Goal: Learn about a topic

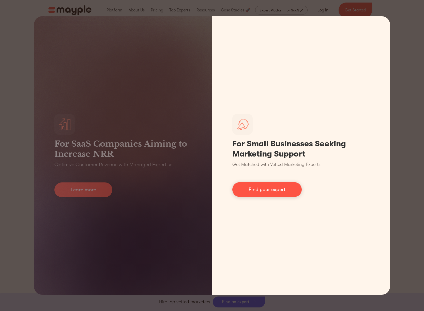
click at [390, 59] on div "For Small Businesses Seeking Marketing Support Get Matched with Vetted Marketin…" at bounding box center [301, 155] width 178 height 279
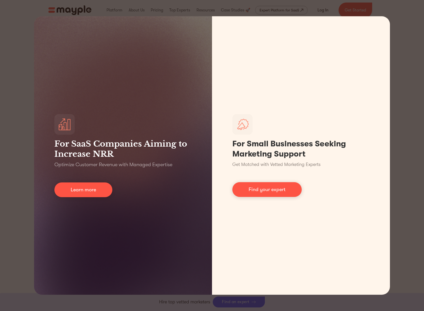
click at [395, 7] on div "For SaaS Companies Aiming to Increase NRR Optimize Customer Revenue with Manage…" at bounding box center [212, 155] width 424 height 311
click at [8, 46] on div "For SaaS Companies Aiming to Increase NRR Optimize Customer Revenue with Manage…" at bounding box center [212, 155] width 424 height 311
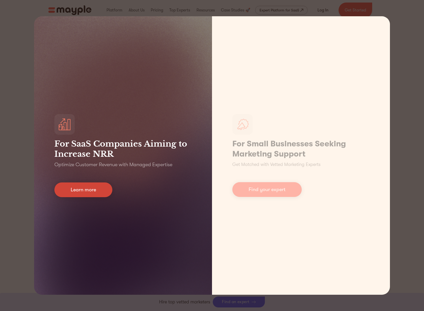
click at [81, 192] on link "Learn more" at bounding box center [83, 190] width 58 height 15
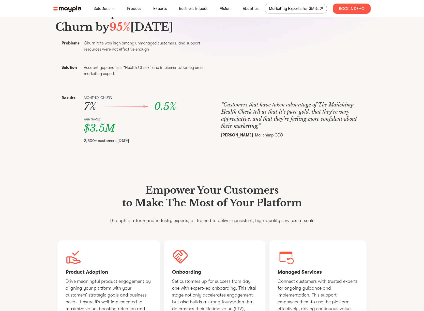
scroll to position [247, 0]
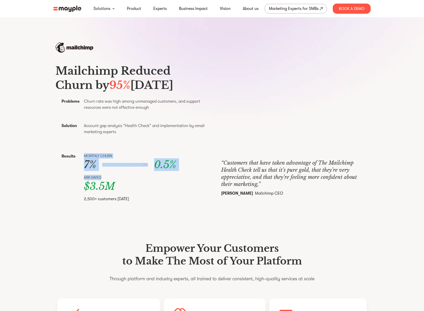
drag, startPoint x: 80, startPoint y: 169, endPoint x: 117, endPoint y: 191, distance: 43.8
click at [117, 191] on div "Results Monthly churn 7% 0.5% ARR Saved $3.5M 2,500+ customers within 6 months" at bounding box center [132, 177] width 154 height 61
click at [117, 180] on p "ARR Saved" at bounding box center [142, 177] width 116 height 5
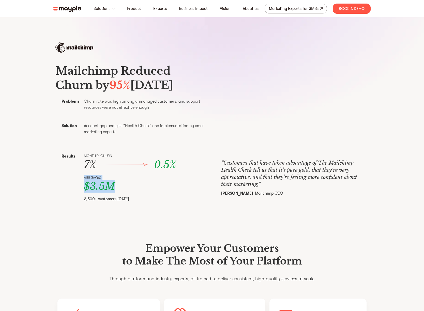
drag, startPoint x: 82, startPoint y: 191, endPoint x: 122, endPoint y: 203, distance: 42.2
click at [122, 203] on div "Results Monthly churn 7% 0.5% ARR Saved $3.5M 2,500+ customers within 6 months" at bounding box center [132, 177] width 154 height 61
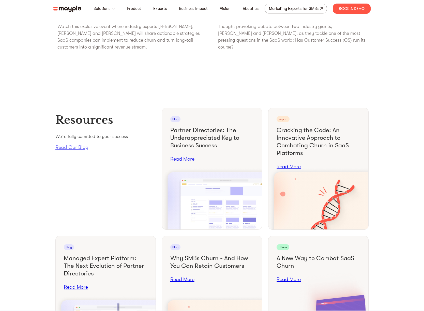
scroll to position [1850, 0]
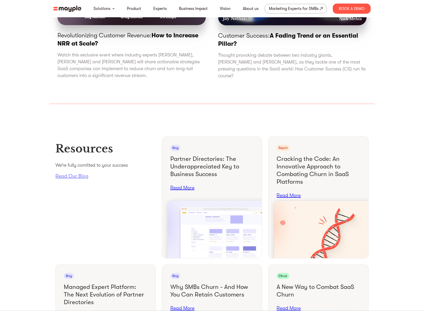
drag, startPoint x: 254, startPoint y: 97, endPoint x: 166, endPoint y: 1, distance: 130.0
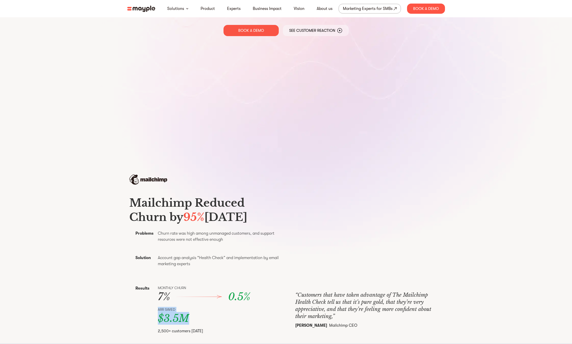
scroll to position [0, 0]
